Goal: Task Accomplishment & Management: Use online tool/utility

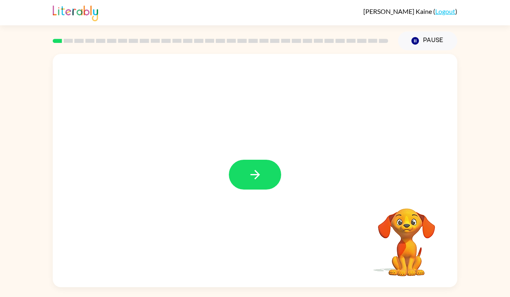
click at [239, 157] on div at bounding box center [255, 170] width 404 height 233
click at [247, 171] on button "button" at bounding box center [255, 175] width 52 height 30
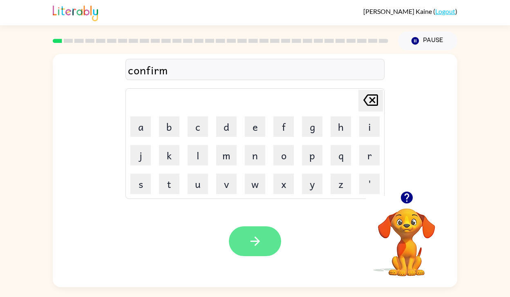
click at [248, 230] on button "button" at bounding box center [255, 241] width 52 height 30
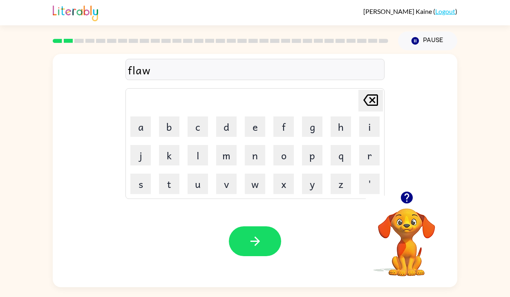
click at [254, 225] on div "Your browser must support playing .mp4 files to use Literably. Please try using…" at bounding box center [255, 241] width 404 height 92
click at [256, 238] on icon "button" at bounding box center [254, 240] width 9 height 9
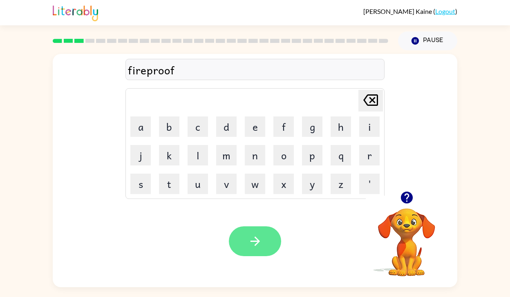
click at [261, 244] on icon "button" at bounding box center [255, 241] width 14 height 14
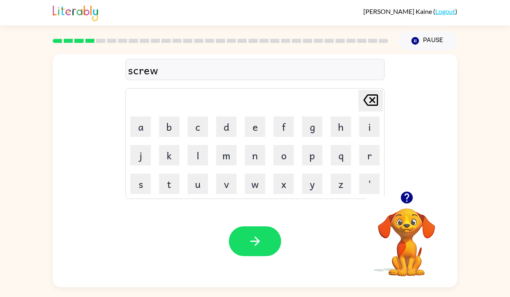
click at [259, 236] on icon "button" at bounding box center [255, 241] width 14 height 14
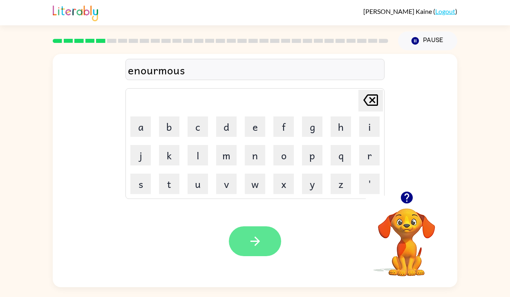
click at [240, 236] on button "button" at bounding box center [255, 241] width 52 height 30
click at [249, 239] on icon "button" at bounding box center [255, 241] width 14 height 14
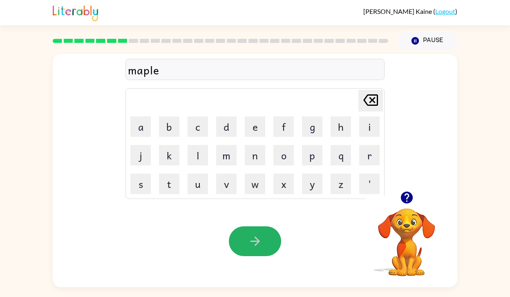
click at [246, 231] on button "button" at bounding box center [255, 241] width 52 height 30
click at [246, 230] on div at bounding box center [255, 241] width 52 height 30
click at [246, 230] on button "button" at bounding box center [255, 241] width 52 height 30
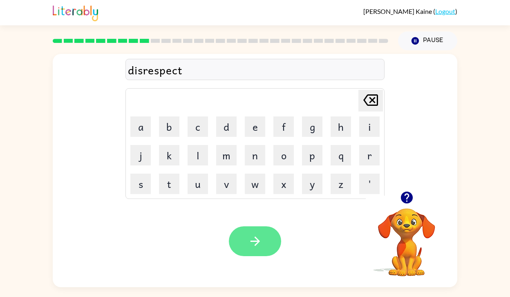
click at [248, 239] on icon "button" at bounding box center [255, 241] width 14 height 14
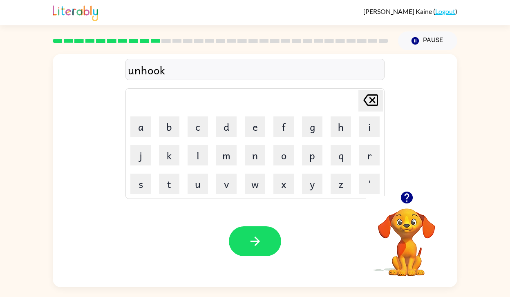
click at [251, 250] on button "button" at bounding box center [255, 241] width 52 height 30
click at [252, 243] on icon "button" at bounding box center [255, 241] width 14 height 14
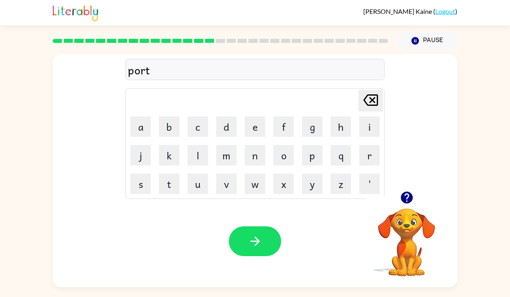
click at [253, 260] on div "Your browser must support playing .mp4 files to use Literably. Please try using…" at bounding box center [255, 241] width 404 height 92
click at [253, 230] on button "button" at bounding box center [255, 241] width 52 height 30
click at [249, 240] on icon "button" at bounding box center [255, 241] width 14 height 14
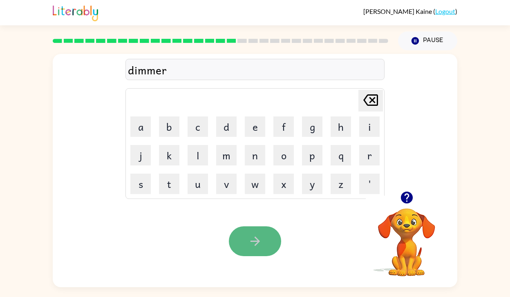
click at [245, 240] on button "button" at bounding box center [255, 241] width 52 height 30
click at [244, 231] on button "button" at bounding box center [255, 241] width 52 height 30
click at [248, 235] on icon "button" at bounding box center [255, 241] width 14 height 14
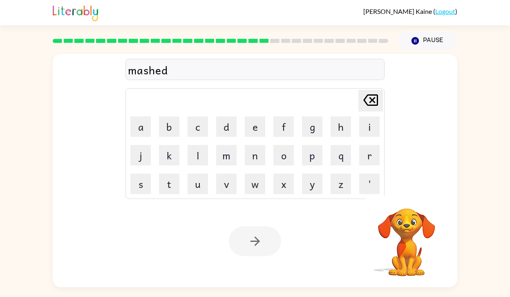
click at [259, 243] on div at bounding box center [255, 241] width 52 height 30
click at [250, 231] on div at bounding box center [255, 241] width 52 height 30
click at [258, 245] on icon "button" at bounding box center [255, 241] width 14 height 14
click at [240, 236] on div at bounding box center [255, 241] width 52 height 30
click at [243, 238] on div at bounding box center [255, 241] width 52 height 30
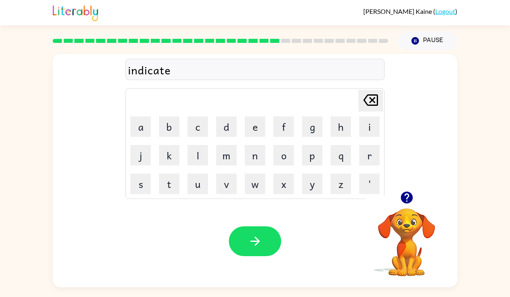
click at [243, 238] on button "button" at bounding box center [255, 241] width 52 height 30
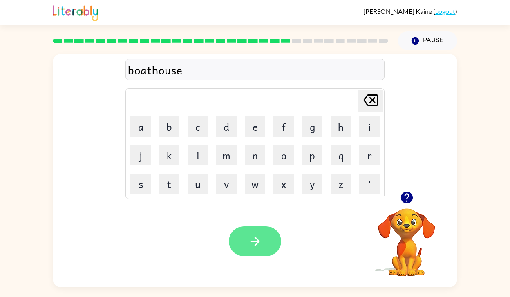
click at [243, 242] on button "button" at bounding box center [255, 241] width 52 height 30
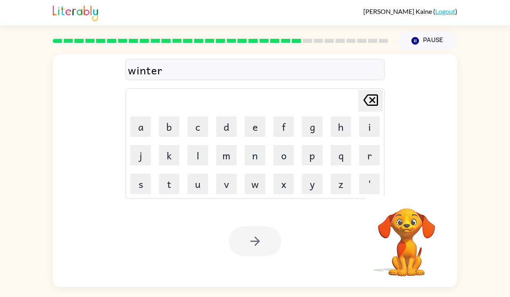
click at [243, 242] on div at bounding box center [255, 241] width 52 height 30
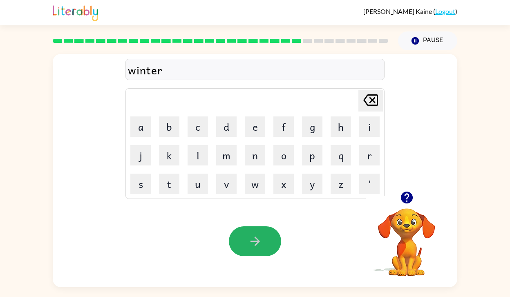
click at [243, 242] on button "button" at bounding box center [255, 241] width 52 height 30
click at [308, 42] on rect at bounding box center [307, 41] width 9 height 4
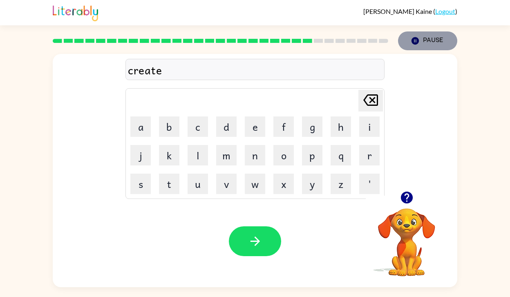
click at [427, 44] on button "Pause Pause" at bounding box center [427, 40] width 59 height 19
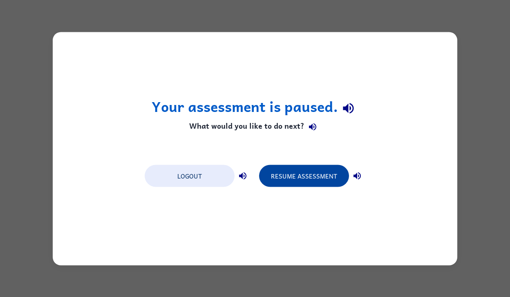
click at [321, 181] on button "Resume Assessment" at bounding box center [304, 176] width 90 height 22
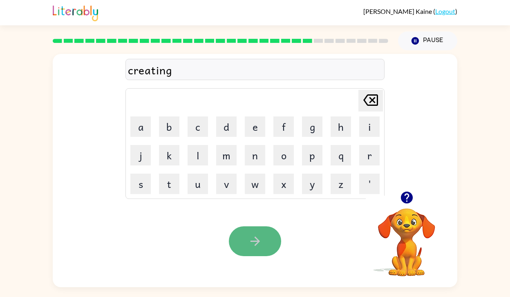
click at [239, 238] on button "button" at bounding box center [255, 241] width 52 height 30
click at [266, 237] on button "button" at bounding box center [255, 241] width 52 height 30
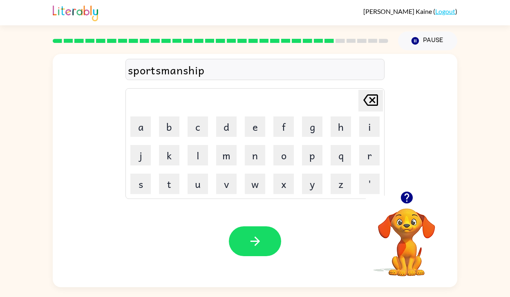
click at [264, 235] on button "button" at bounding box center [255, 241] width 52 height 30
click at [257, 236] on icon "button" at bounding box center [255, 241] width 14 height 14
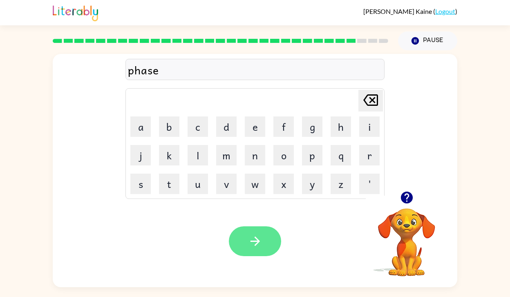
click at [257, 236] on icon "button" at bounding box center [255, 241] width 14 height 14
click at [259, 234] on icon "button" at bounding box center [255, 241] width 14 height 14
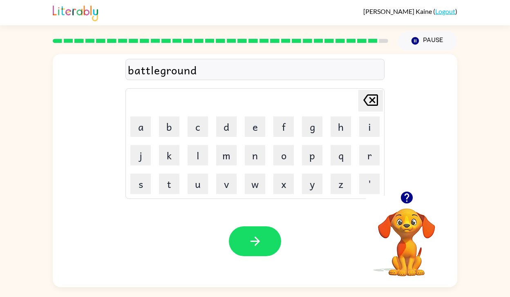
click at [259, 234] on icon "button" at bounding box center [255, 241] width 14 height 14
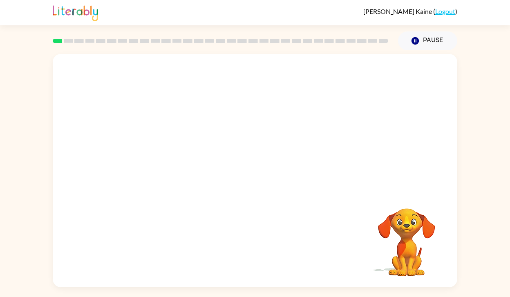
click at [162, 156] on video "Your browser must support playing .mp4 files to use Literably. Please try using…" at bounding box center [255, 122] width 404 height 137
click at [244, 175] on div at bounding box center [255, 175] width 52 height 30
click at [247, 180] on button "button" at bounding box center [255, 175] width 52 height 30
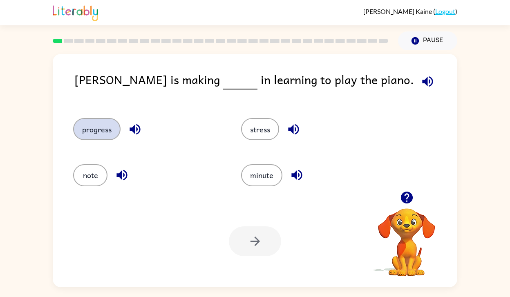
click at [87, 136] on button "progress" at bounding box center [96, 129] width 47 height 22
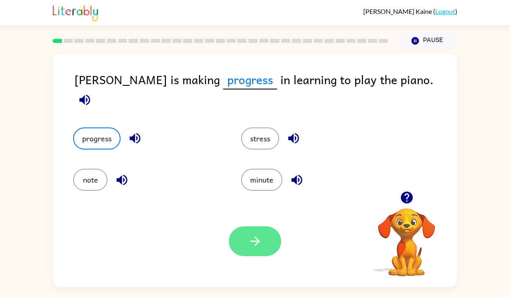
click at [245, 241] on button "button" at bounding box center [255, 241] width 52 height 30
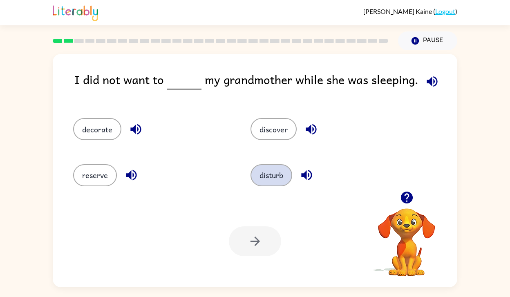
click at [267, 175] on button "disturb" at bounding box center [271, 175] width 42 height 22
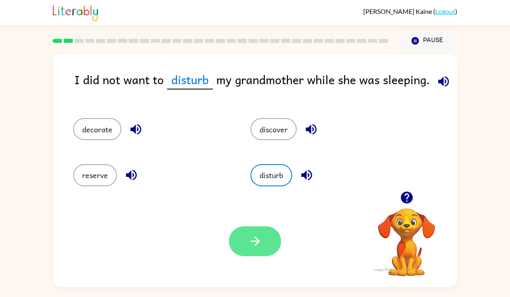
click at [252, 231] on button "button" at bounding box center [255, 241] width 52 height 30
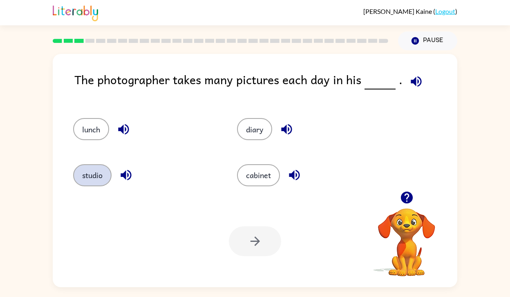
click at [97, 173] on button "studio" at bounding box center [92, 175] width 38 height 22
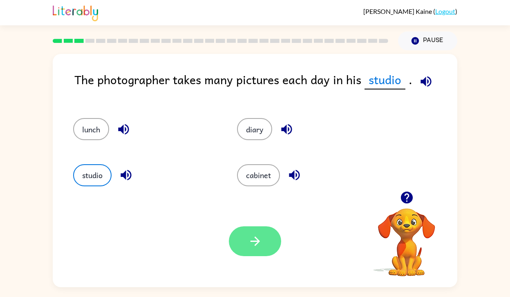
click at [244, 239] on button "button" at bounding box center [255, 241] width 52 height 30
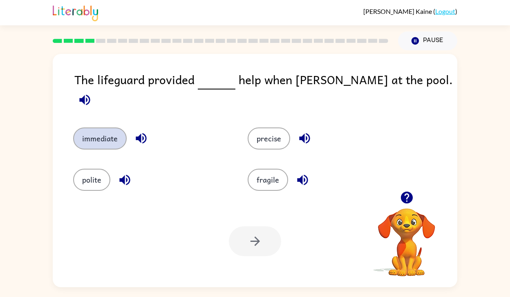
click at [109, 134] on button "immediate" at bounding box center [100, 138] width 54 height 22
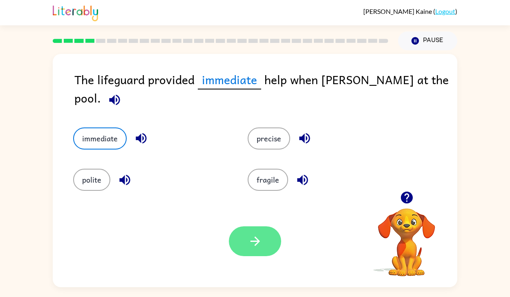
click at [259, 240] on icon "button" at bounding box center [255, 241] width 14 height 14
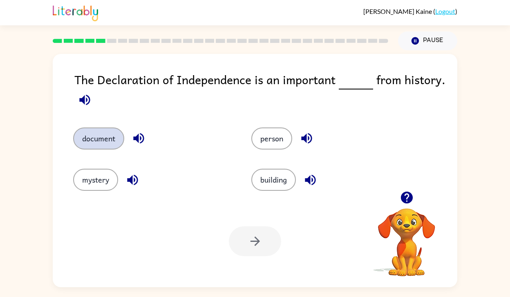
click at [99, 147] on button "document" at bounding box center [98, 138] width 51 height 22
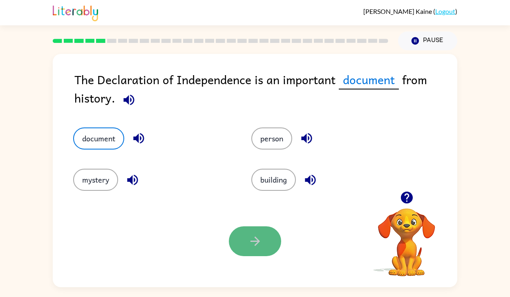
click at [245, 233] on button "button" at bounding box center [255, 241] width 52 height 30
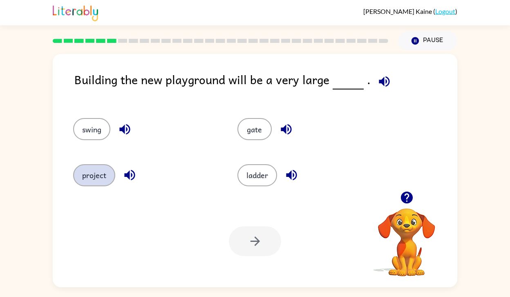
click at [89, 183] on button "project" at bounding box center [94, 175] width 42 height 22
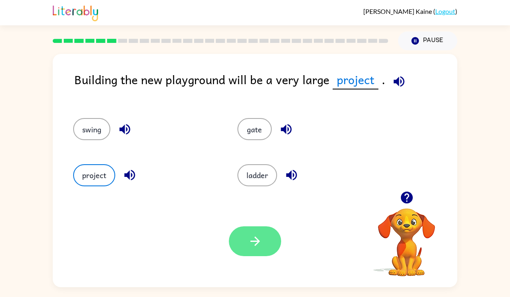
click at [253, 246] on icon "button" at bounding box center [255, 241] width 14 height 14
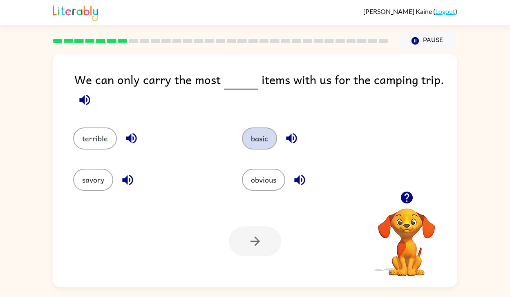
click at [262, 140] on button "basic" at bounding box center [259, 138] width 35 height 22
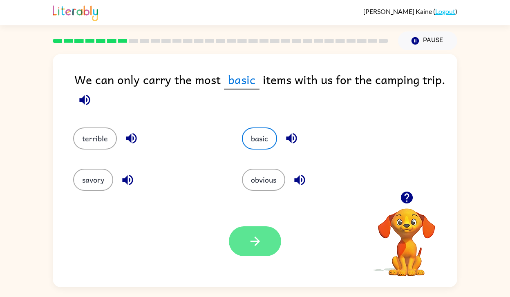
click at [253, 241] on icon "button" at bounding box center [254, 240] width 9 height 9
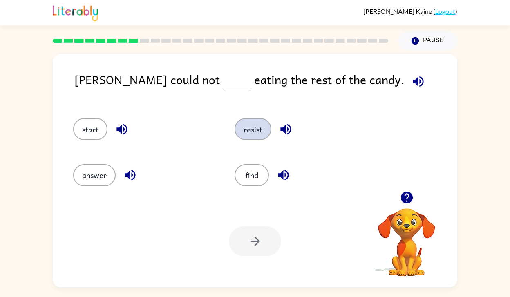
click at [252, 137] on button "resist" at bounding box center [252, 129] width 37 height 22
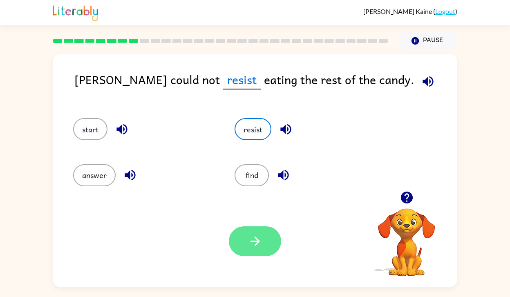
click at [253, 233] on button "button" at bounding box center [255, 241] width 52 height 30
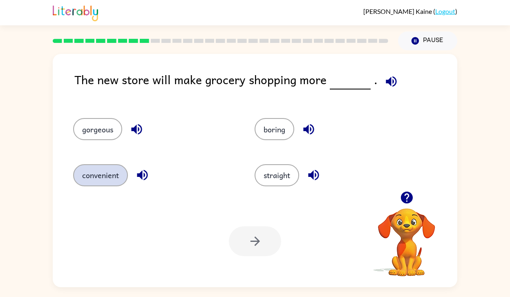
click at [102, 177] on button "convenient" at bounding box center [100, 175] width 55 height 22
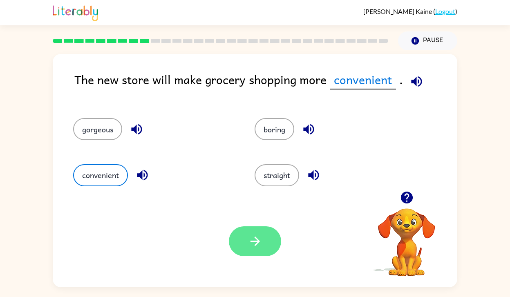
click at [267, 235] on button "button" at bounding box center [255, 241] width 52 height 30
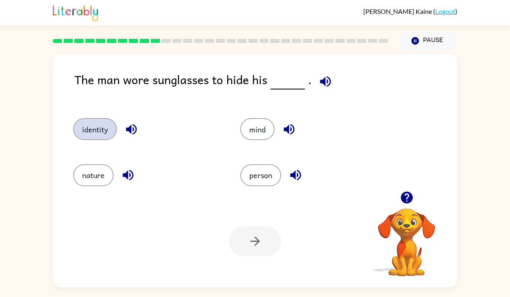
click at [98, 138] on button "identity" at bounding box center [95, 129] width 44 height 22
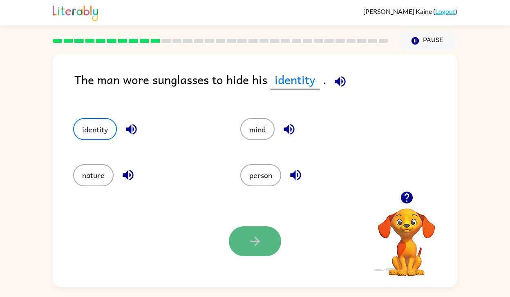
click at [259, 234] on icon "button" at bounding box center [255, 241] width 14 height 14
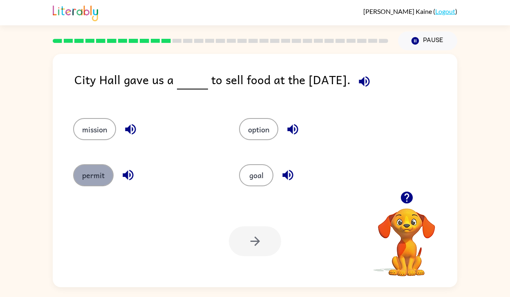
click at [88, 173] on button "permit" at bounding box center [93, 175] width 40 height 22
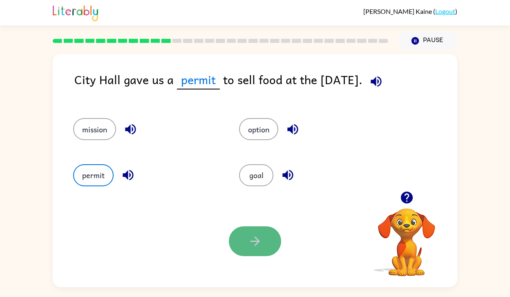
click at [260, 245] on icon "button" at bounding box center [255, 241] width 14 height 14
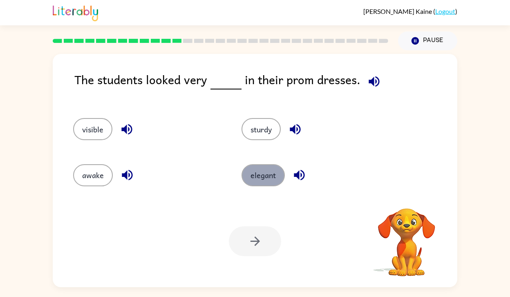
click at [261, 167] on button "elegant" at bounding box center [262, 175] width 43 height 22
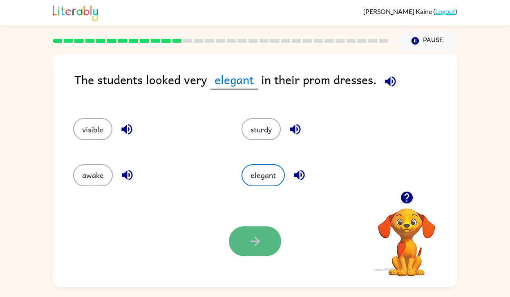
click at [257, 244] on icon "button" at bounding box center [255, 241] width 14 height 14
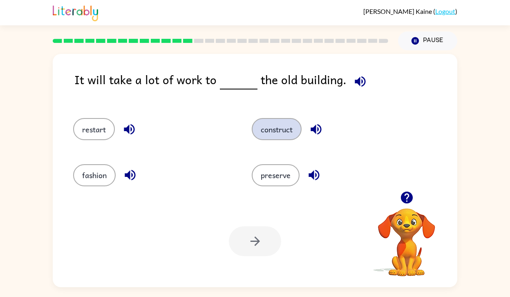
click at [272, 128] on button "construct" at bounding box center [277, 129] width 50 height 22
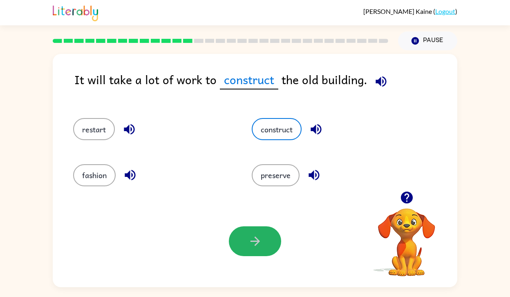
click at [241, 243] on button "button" at bounding box center [255, 241] width 52 height 30
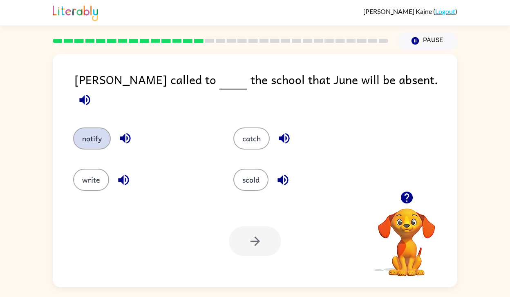
click at [105, 132] on button "notify" at bounding box center [92, 138] width 38 height 22
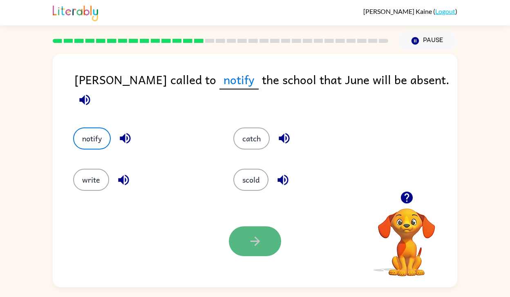
click at [261, 239] on icon "button" at bounding box center [255, 241] width 14 height 14
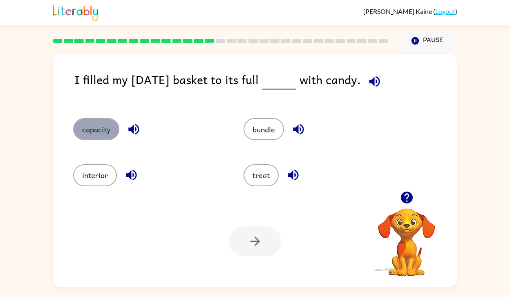
click at [91, 137] on button "capacity" at bounding box center [96, 129] width 46 height 22
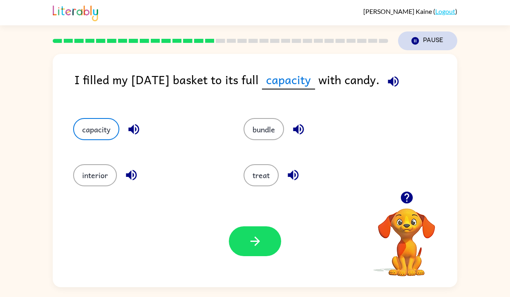
click at [413, 41] on icon "button" at bounding box center [414, 40] width 7 height 7
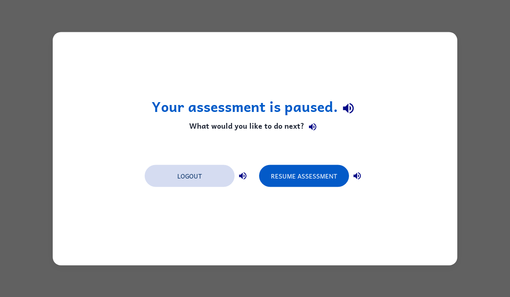
click at [225, 185] on button "Logout" at bounding box center [190, 176] width 90 height 22
